Goal: Navigation & Orientation: Find specific page/section

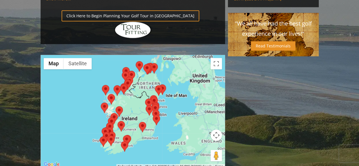
scroll to position [458, 0]
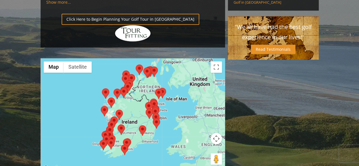
click at [136, 58] on div at bounding box center [133, 114] width 184 height 113
click at [141, 58] on div at bounding box center [133, 114] width 184 height 113
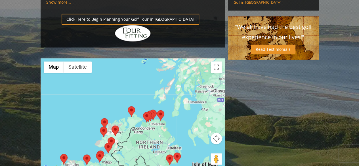
drag, startPoint x: 164, startPoint y: 43, endPoint x: 156, endPoint y: 102, distance: 59.5
click at [156, 102] on div at bounding box center [133, 114] width 184 height 113
click at [151, 100] on div at bounding box center [133, 114] width 184 height 113
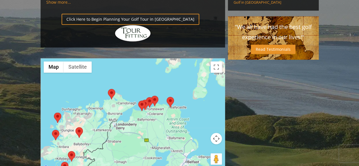
click at [151, 100] on div at bounding box center [133, 114] width 184 height 113
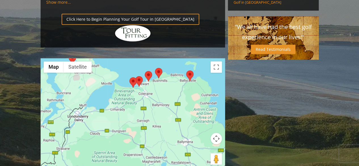
click at [135, 76] on area at bounding box center [135, 76] width 0 height 0
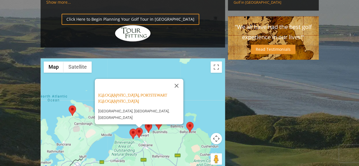
click at [129, 128] on area at bounding box center [129, 128] width 0 height 0
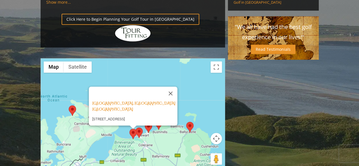
click at [186, 122] on area at bounding box center [186, 122] width 0 height 0
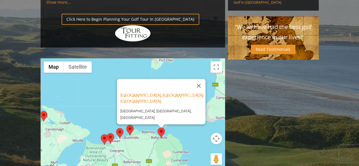
click at [126, 125] on area at bounding box center [126, 125] width 0 height 0
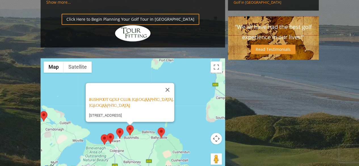
click at [116, 128] on area at bounding box center [116, 128] width 0 height 0
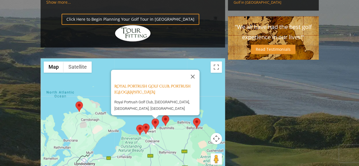
drag, startPoint x: 119, startPoint y: 128, endPoint x: 175, endPoint y: 62, distance: 86.5
click at [175, 62] on div "Royal Portrush Golf Club, Portrush [GEOGRAPHIC_DATA] Royal Portrush Golf Club, …" at bounding box center [133, 114] width 184 height 113
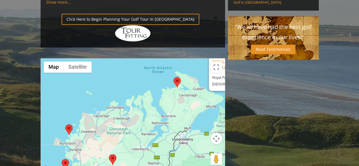
drag, startPoint x: 71, startPoint y: 106, endPoint x: 148, endPoint y: 147, distance: 86.6
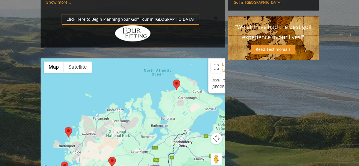
click at [173, 79] on area at bounding box center [173, 79] width 0 height 0
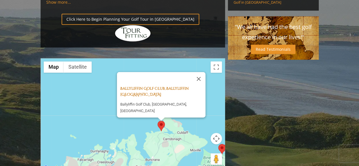
click at [163, 86] on link "Ballyliffin Golf Club, Ballyliffin [GEOGRAPHIC_DATA]" at bounding box center [154, 91] width 68 height 11
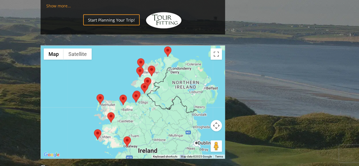
scroll to position [571, 0]
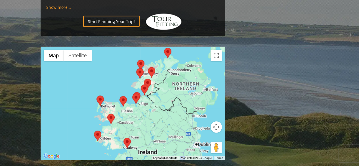
click at [137, 60] on area at bounding box center [137, 60] width 0 height 0
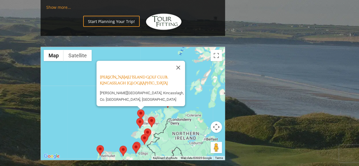
click at [136, 118] on area at bounding box center [136, 118] width 0 height 0
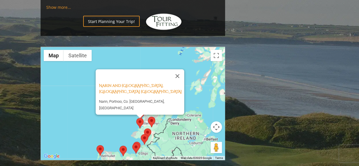
click at [155, 117] on img at bounding box center [151, 122] width 7 height 10
click at [148, 117] on area at bounding box center [148, 117] width 0 height 0
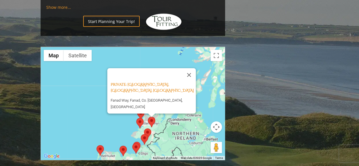
click at [144, 128] on area at bounding box center [144, 128] width 0 height 0
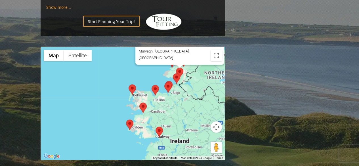
drag, startPoint x: 168, startPoint y: 127, endPoint x: 200, endPoint y: 66, distance: 68.7
click at [200, 66] on div "Donegal Golf Club, Murvagh Ireland Murvagh, Donegal, Ireland" at bounding box center [133, 103] width 184 height 113
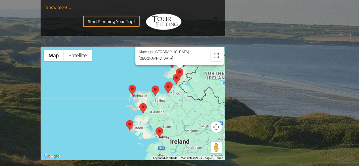
click at [128, 85] on area at bounding box center [128, 85] width 0 height 0
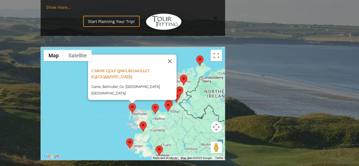
click at [132, 69] on link "Carne Golf Links, Belmullet [GEOGRAPHIC_DATA]" at bounding box center [120, 74] width 58 height 11
